Goal: Find specific page/section: Find specific page/section

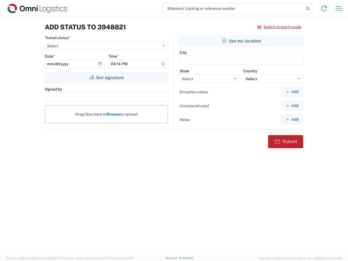
click at [234, 8] on input "search" at bounding box center [233, 8] width 141 height 10
click at [308, 9] on icon at bounding box center [308, 9] width 8 height 8
click at [324, 8] on icon at bounding box center [324, 8] width 9 height 9
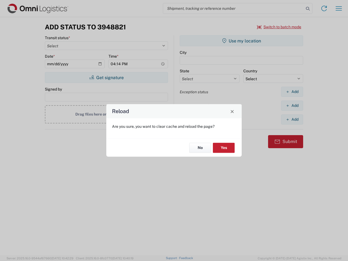
click at [339, 8] on div "Reload Are you sure, you want to clear cache and reload the page? No Yes" at bounding box center [174, 130] width 348 height 261
click at [279, 27] on div "Reload Are you sure, you want to clear cache and reload the page? No Yes" at bounding box center [174, 130] width 348 height 261
click at [106, 77] on div "Reload Are you sure, you want to clear cache and reload the page? No Yes" at bounding box center [174, 130] width 348 height 261
click at [241, 41] on div "Reload Are you sure, you want to clear cache and reload the page? No Yes" at bounding box center [174, 130] width 348 height 261
click at [292, 92] on div "Reload Are you sure, you want to clear cache and reload the page? No Yes" at bounding box center [174, 130] width 348 height 261
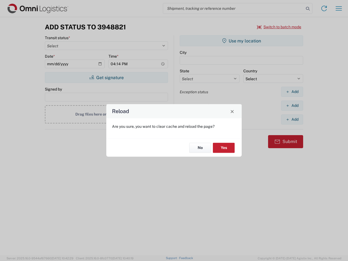
click at [292, 105] on div "Reload Are you sure, you want to clear cache and reload the page? No Yes" at bounding box center [174, 130] width 348 height 261
click at [292, 119] on div "Reload Are you sure, you want to clear cache and reload the page? No Yes" at bounding box center [174, 130] width 348 height 261
